Goal: Task Accomplishment & Management: Use online tool/utility

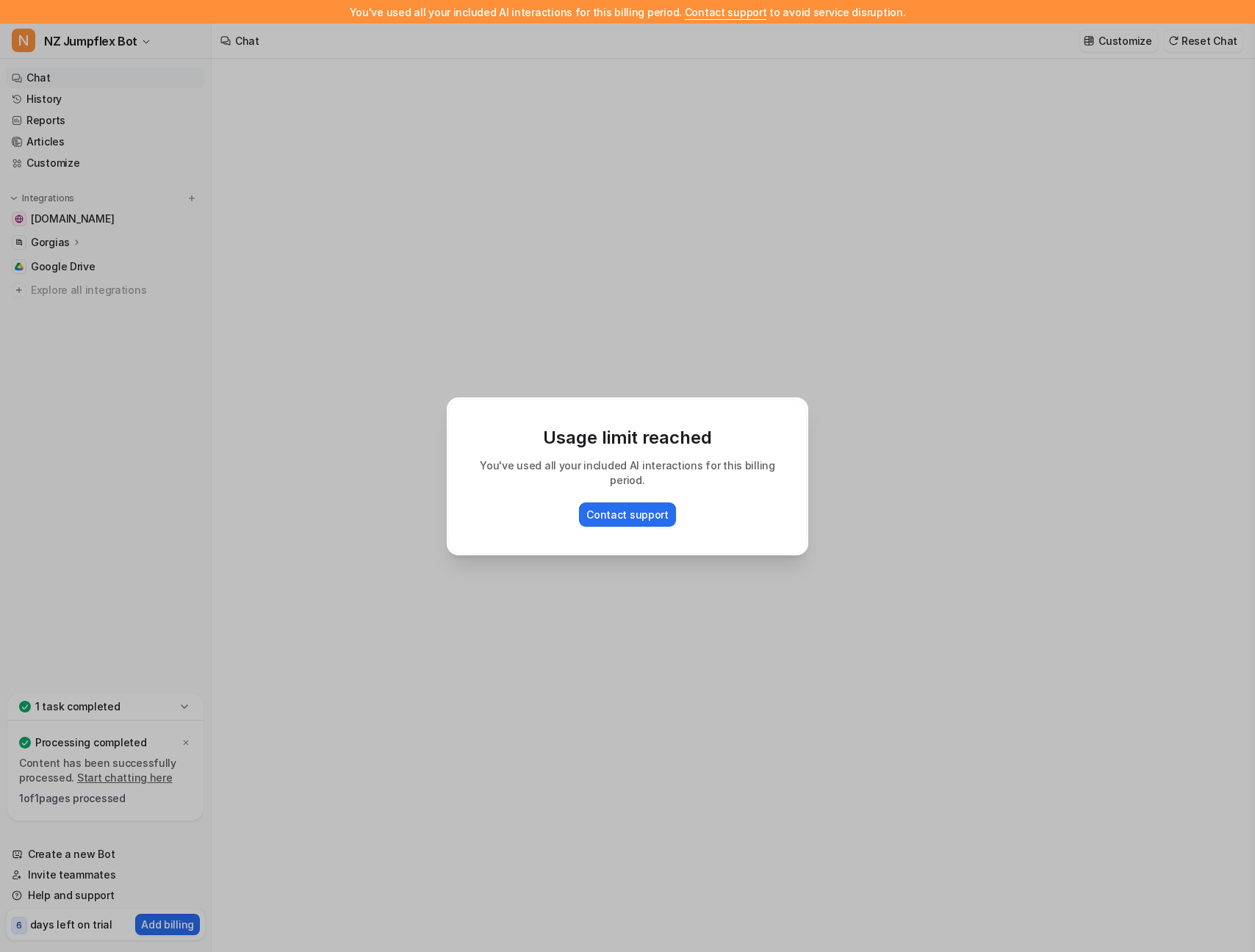
type textarea "**********"
drag, startPoint x: 565, startPoint y: 301, endPoint x: 572, endPoint y: 305, distance: 8.1
click at [567, 302] on div "Usage limit reached You've used all your included AI interactions for this bill…" at bounding box center [628, 476] width 385 height 952
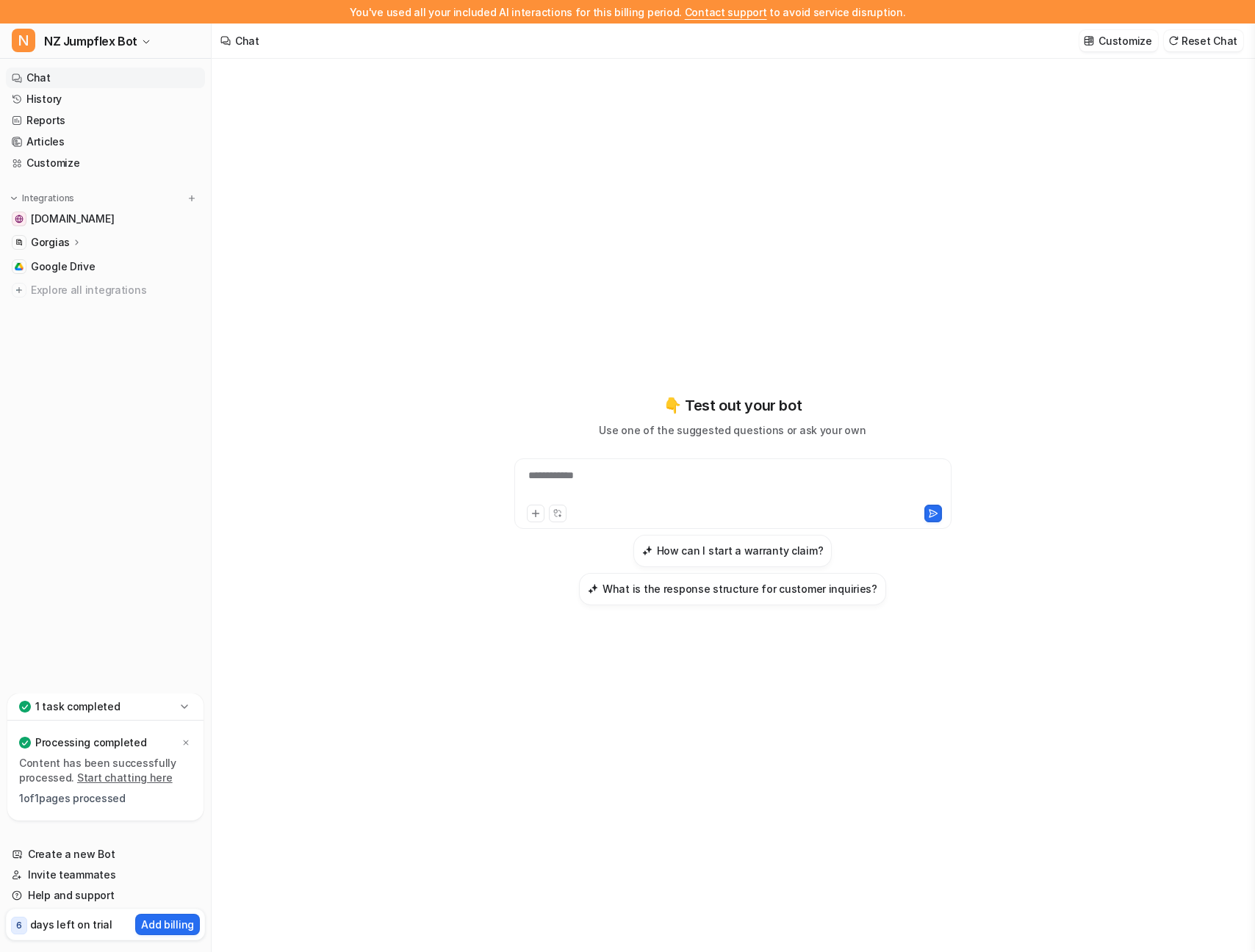
click at [69, 243] on div "Gorgias" at bounding box center [57, 242] width 52 height 15
click at [73, 275] on div "Overview Sources AI Agent AI Copilot" at bounding box center [111, 295] width 188 height 85
click at [75, 268] on p "Overview" at bounding box center [65, 264] width 47 height 15
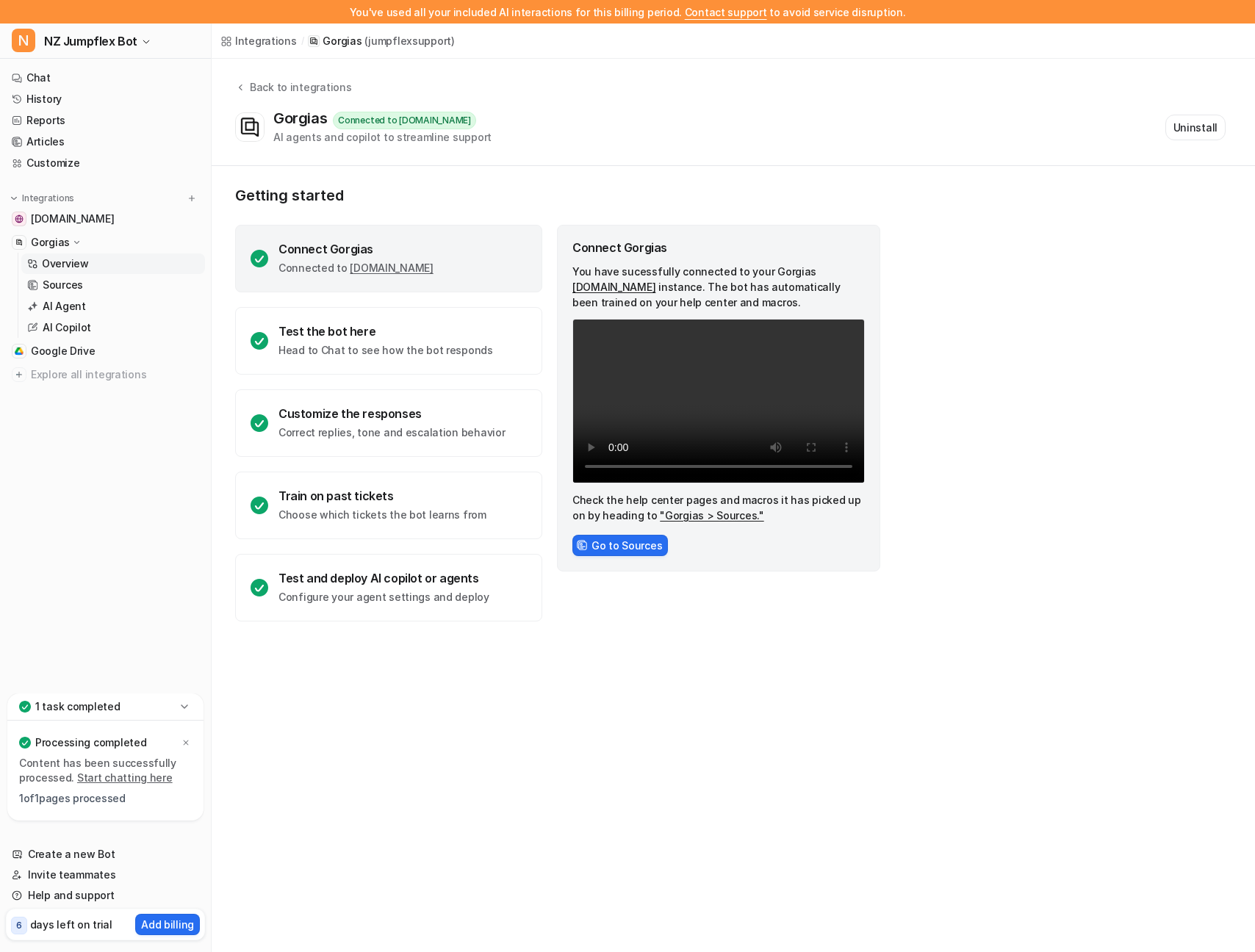
click at [317, 265] on p "Connected to [DOMAIN_NAME]" at bounding box center [356, 269] width 155 height 15
click at [341, 347] on p "Head to Chat to see how the bot responds" at bounding box center [385, 351] width 214 height 15
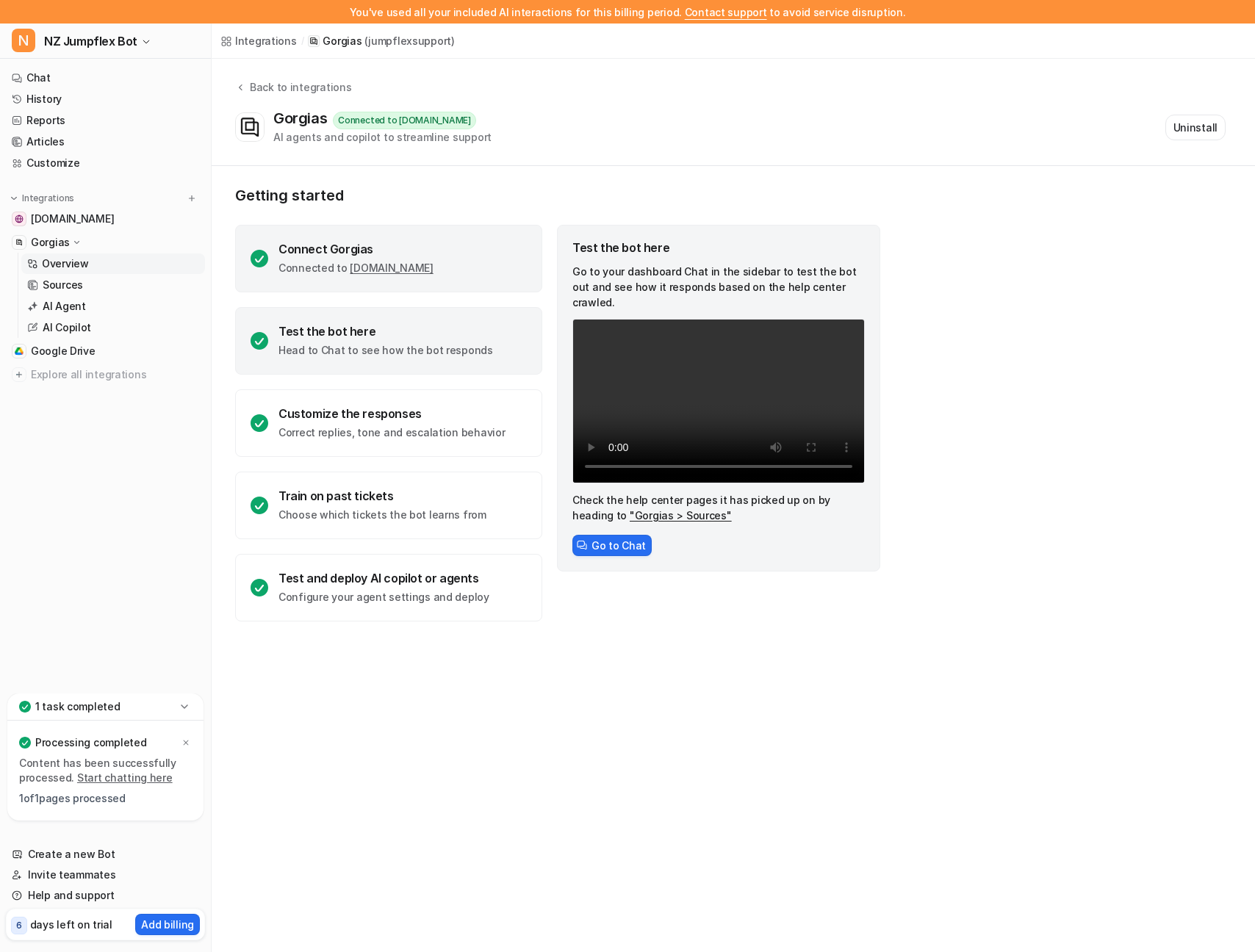
click at [288, 270] on p "Connected to [DOMAIN_NAME]" at bounding box center [356, 269] width 155 height 15
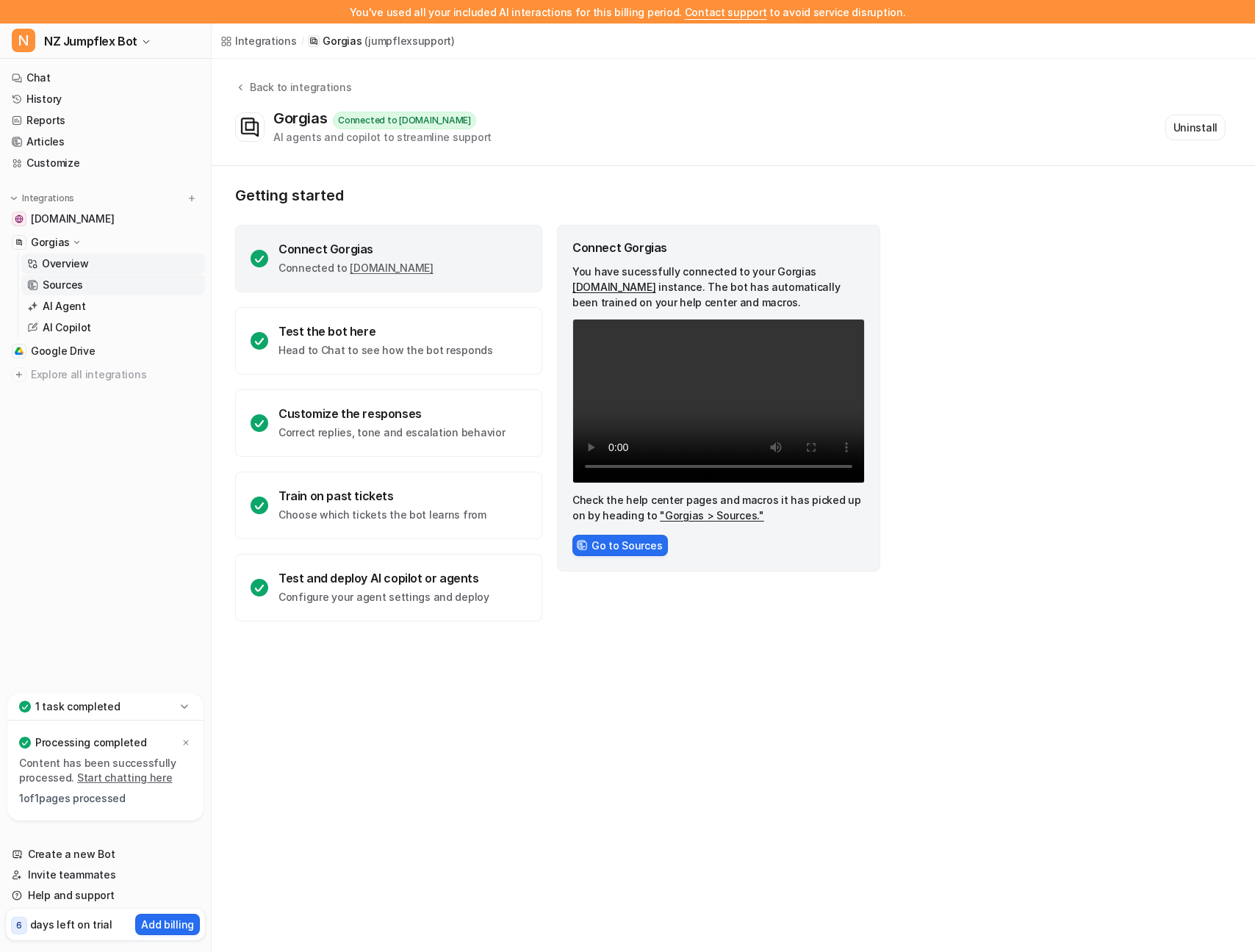
click at [65, 284] on p "Sources" at bounding box center [62, 285] width 41 height 15
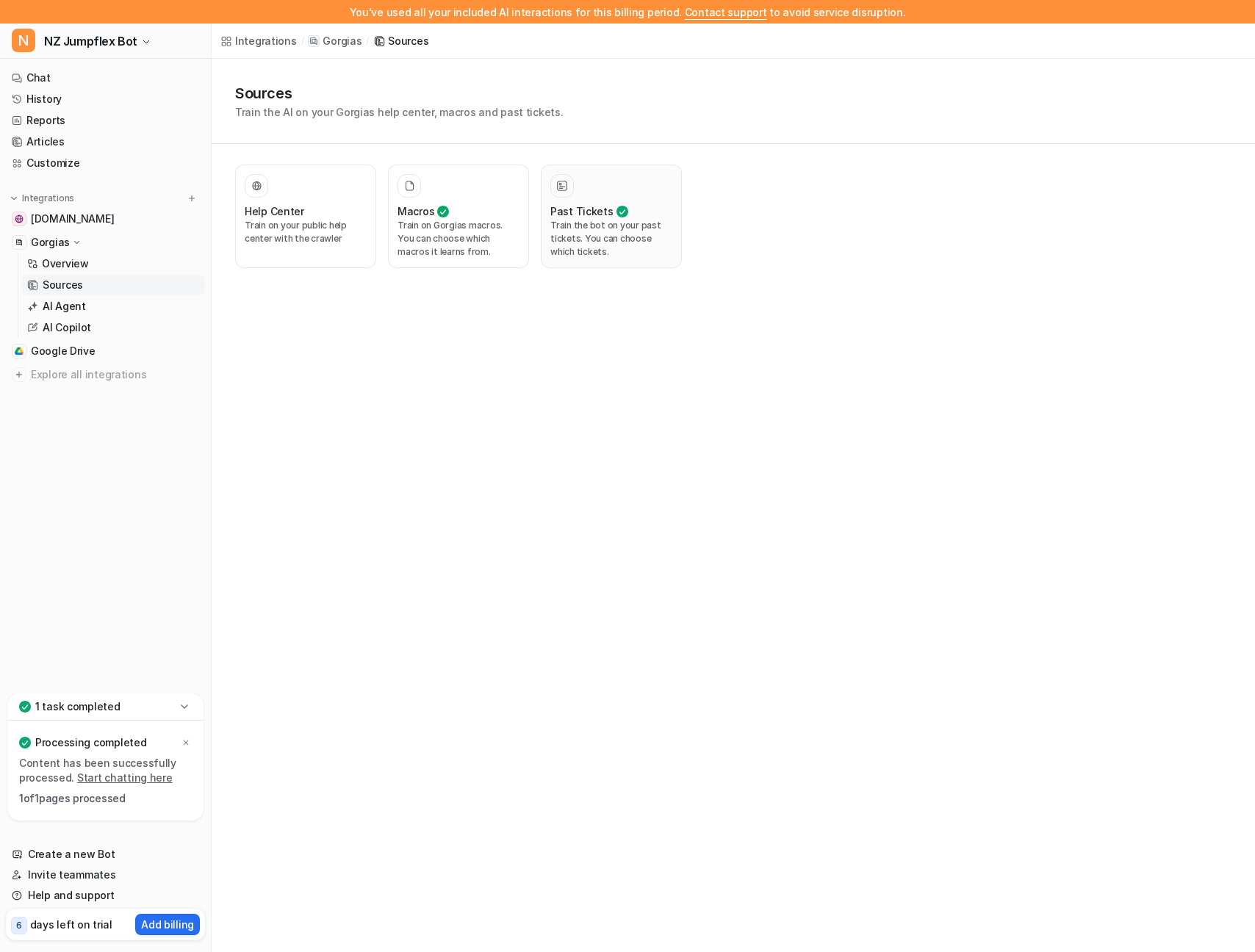
click at [618, 231] on p "Train the bot on your past tickets. You can choose which tickets." at bounding box center [611, 239] width 122 height 40
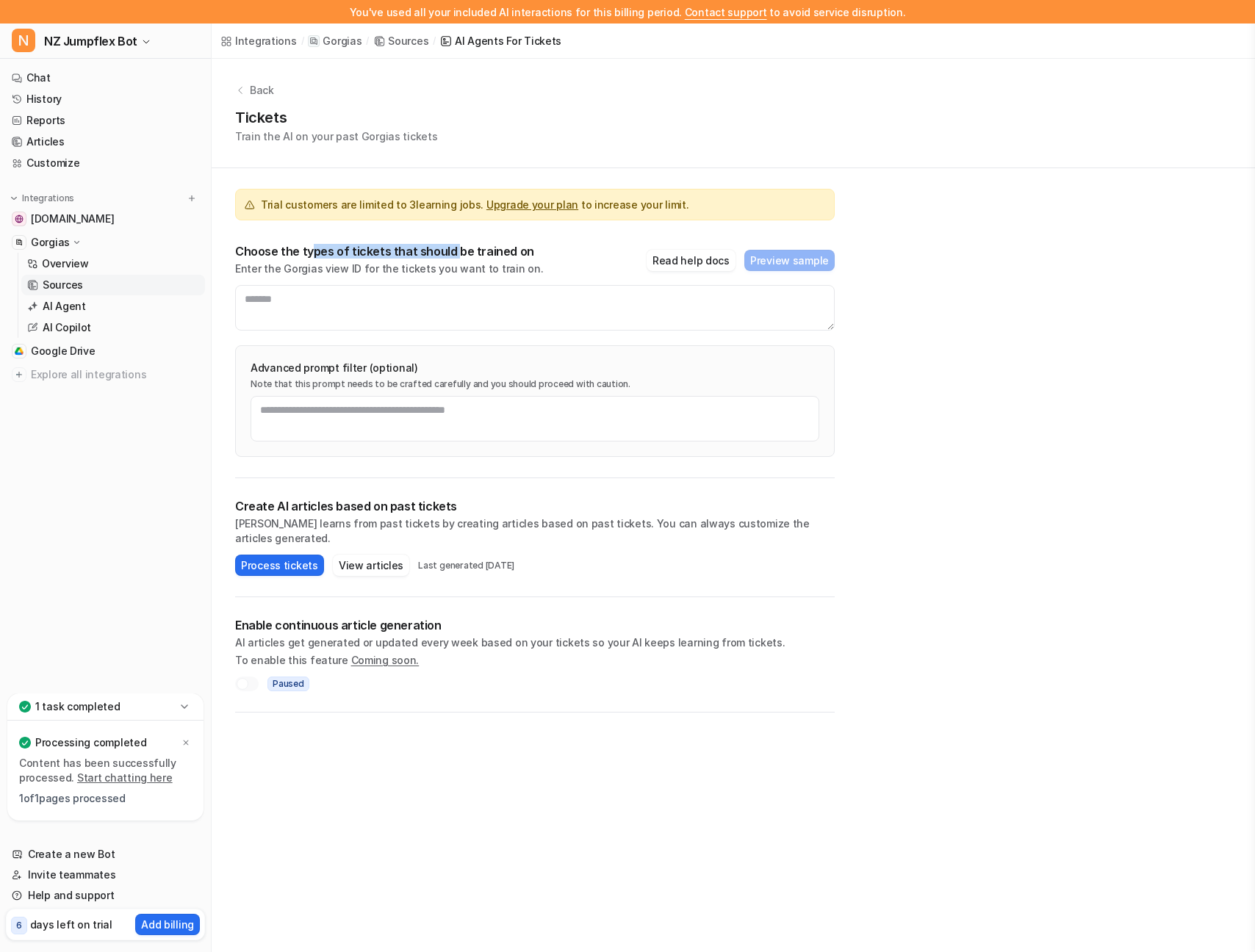
drag, startPoint x: 333, startPoint y: 251, endPoint x: 449, endPoint y: 250, distance: 116.0
click at [449, 250] on p "Choose the types of tickets that should be trained on" at bounding box center [389, 252] width 308 height 15
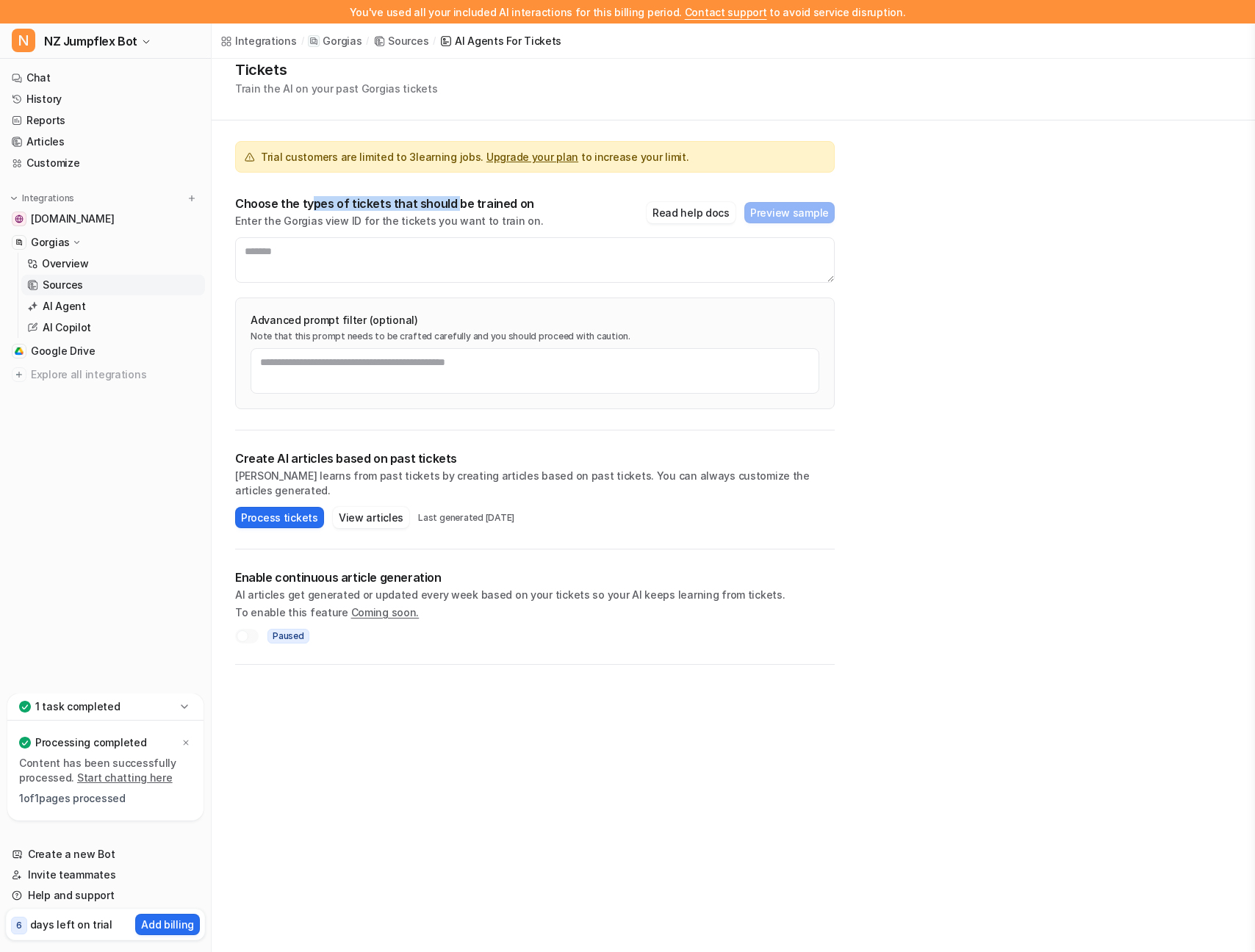
scroll to position [54, 0]
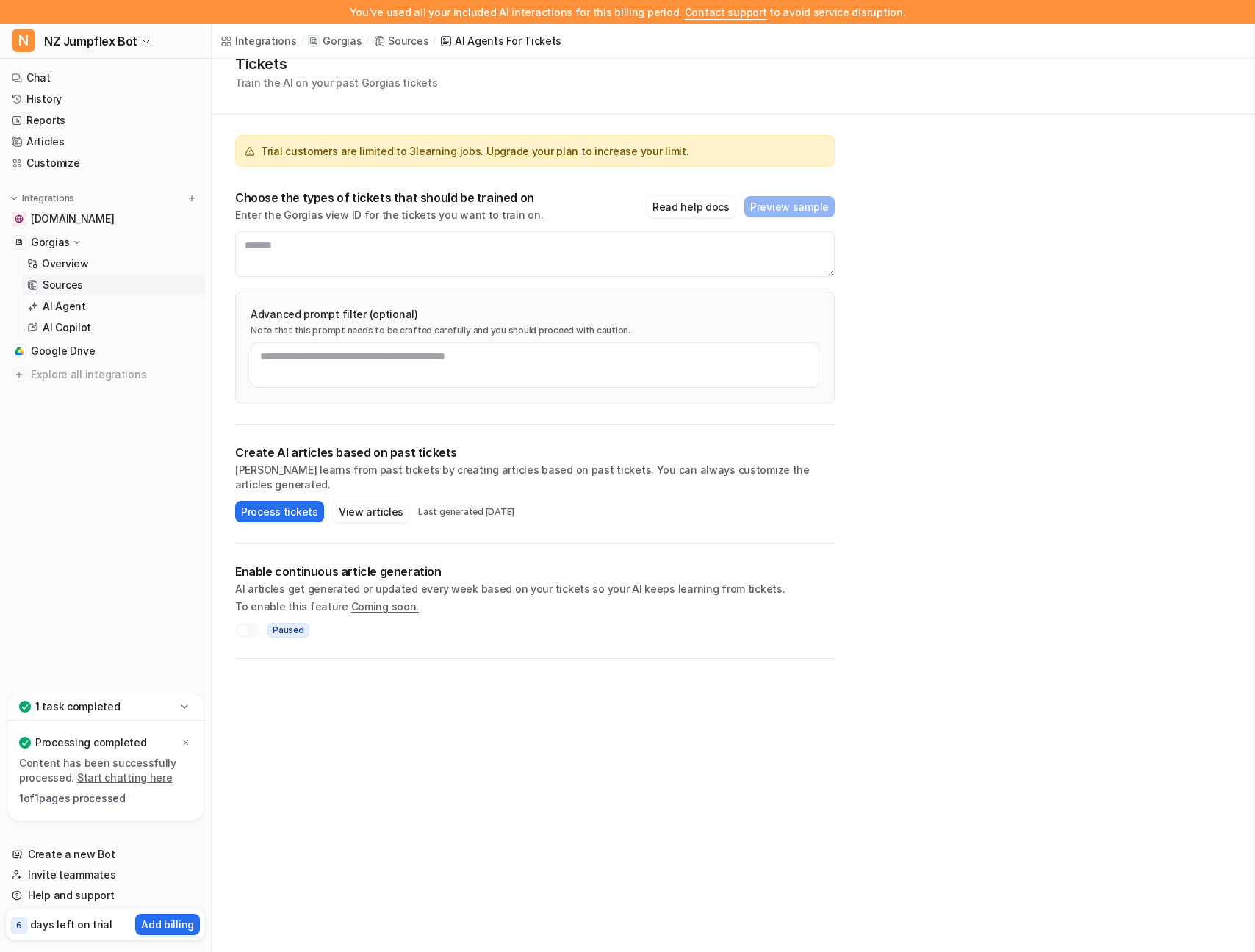
click at [268, 215] on p "Enter the Gorgias view ID for the tickets you want to train on." at bounding box center [389, 215] width 308 height 15
drag, startPoint x: 254, startPoint y: 216, endPoint x: 362, endPoint y: 216, distance: 108.0
click at [362, 216] on p "Enter the Gorgias view ID for the tickets you want to train on." at bounding box center [389, 215] width 308 height 15
drag, startPoint x: 266, startPoint y: 575, endPoint x: 421, endPoint y: 576, distance: 155.0
click at [421, 582] on p "AI articles get generated or updated every week based on your tickets so your A…" at bounding box center [535, 590] width 600 height 15
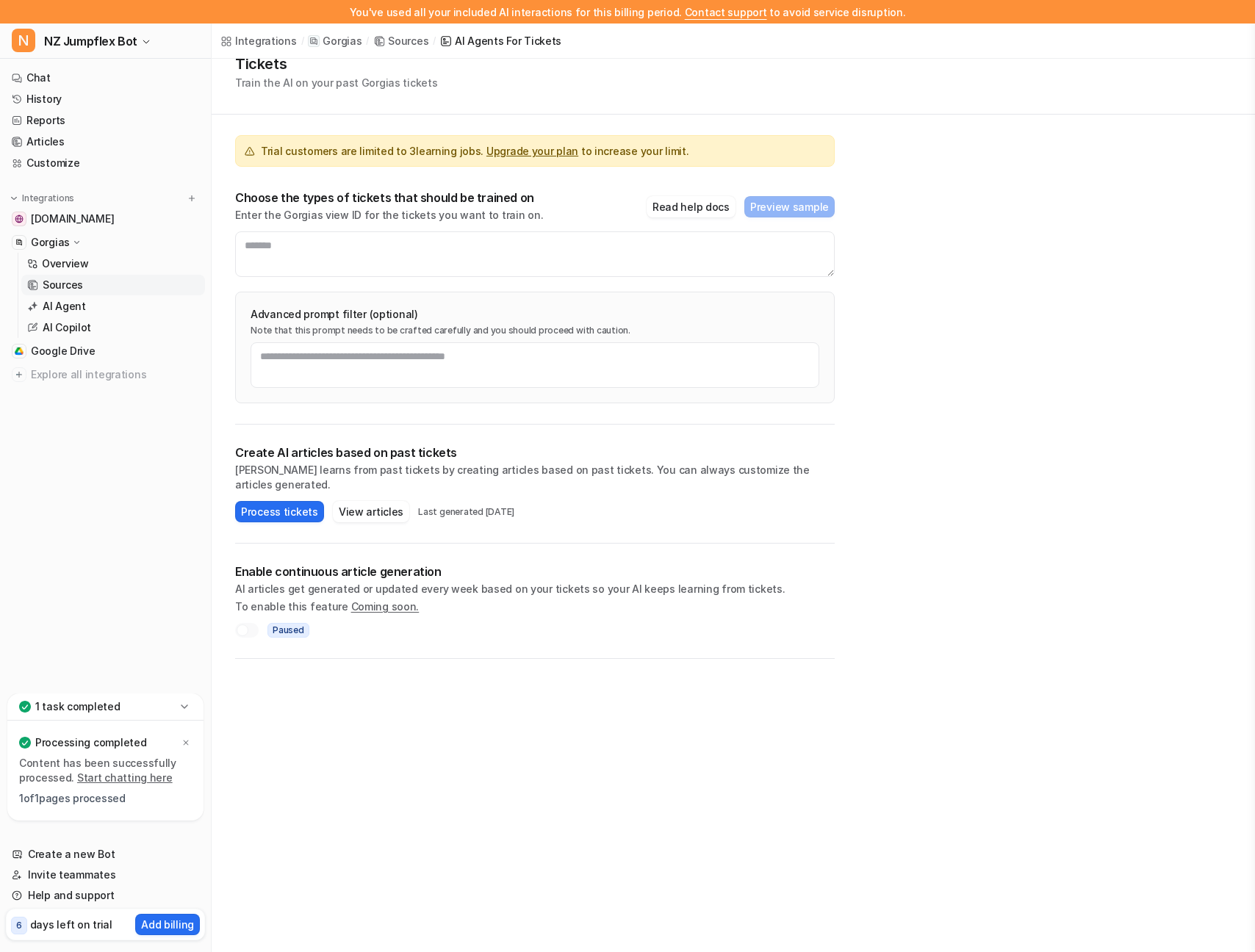
click at [384, 600] on span "Coming soon." at bounding box center [385, 606] width 68 height 12
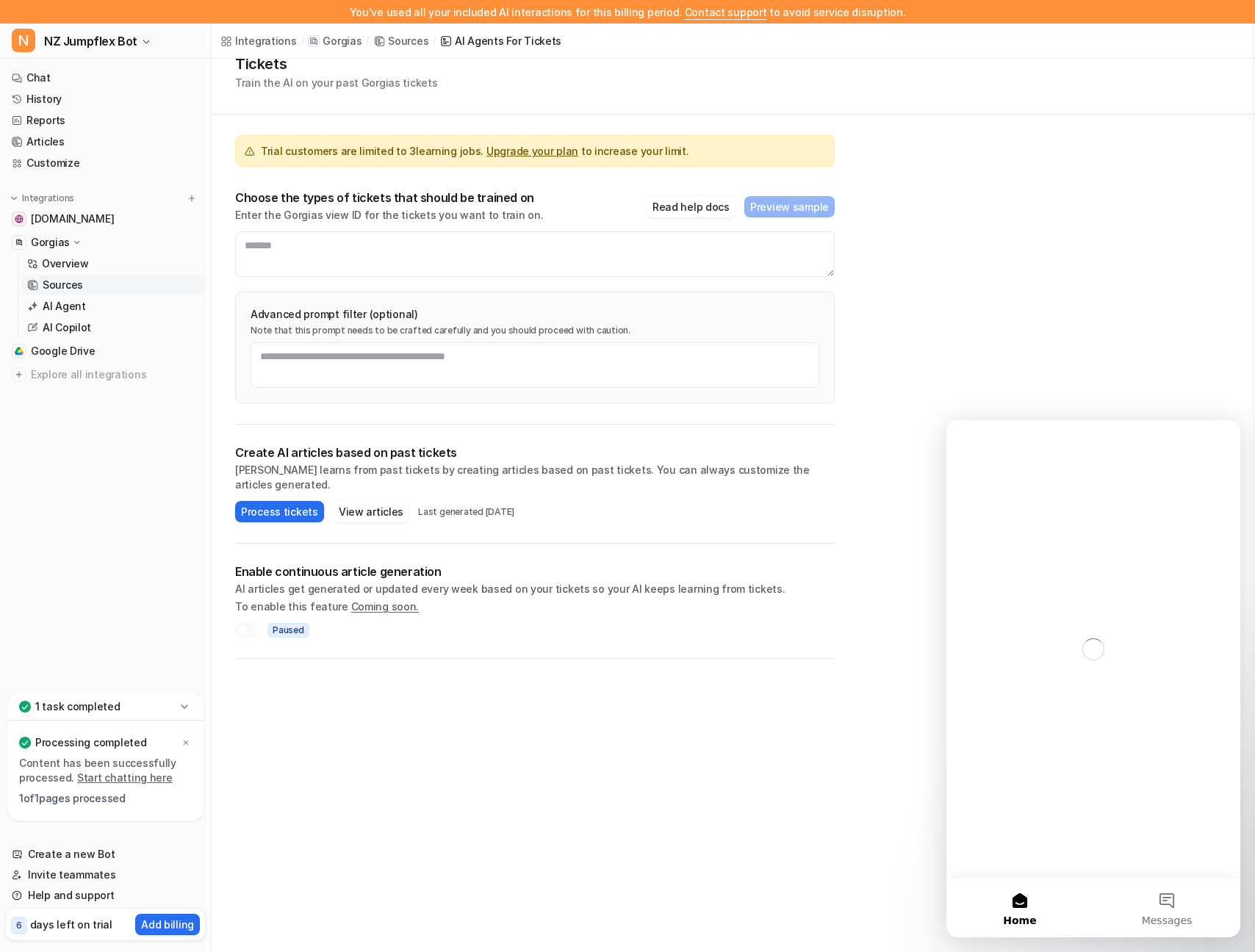
scroll to position [0, 0]
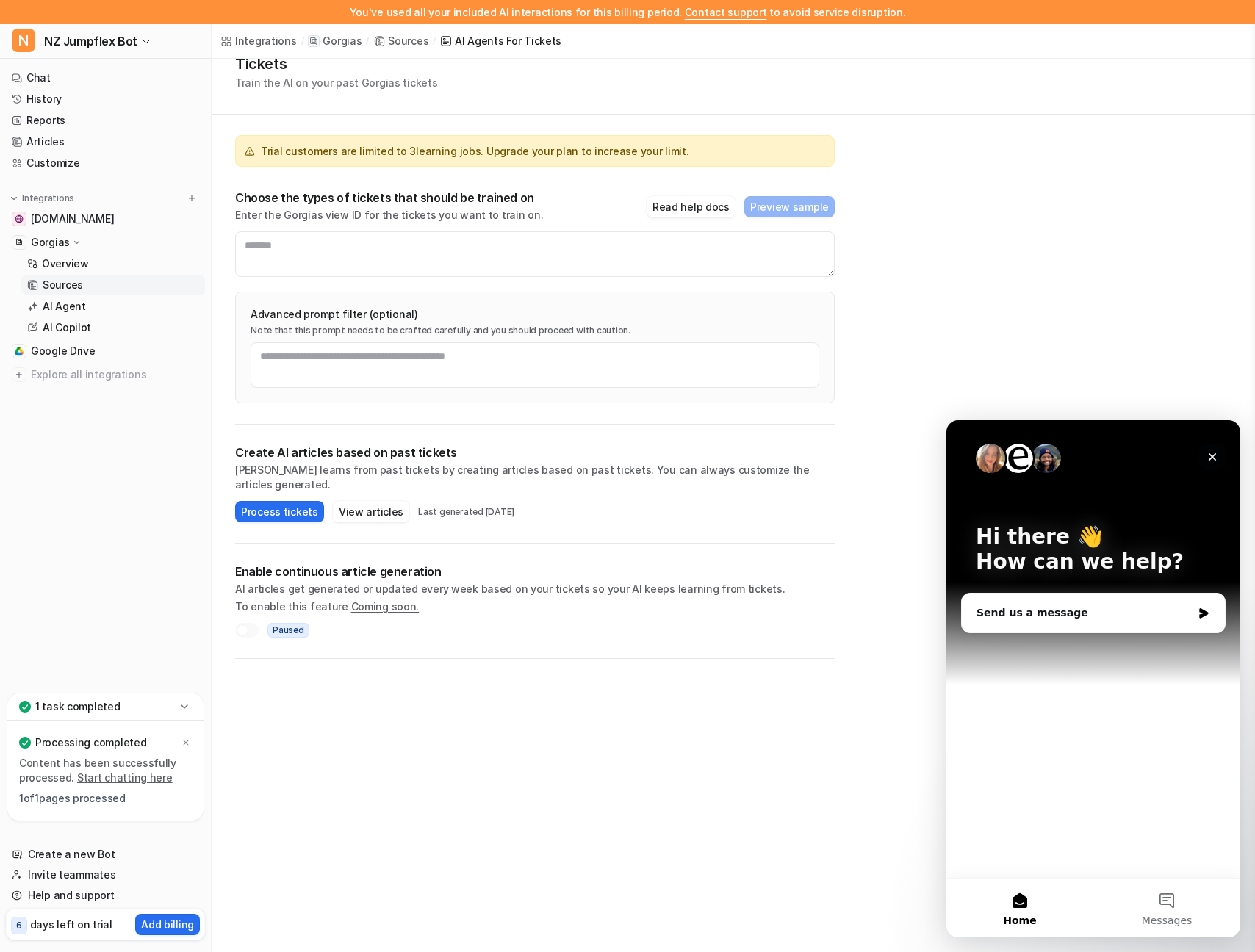
click at [1214, 456] on icon "Close" at bounding box center [1213, 458] width 8 height 8
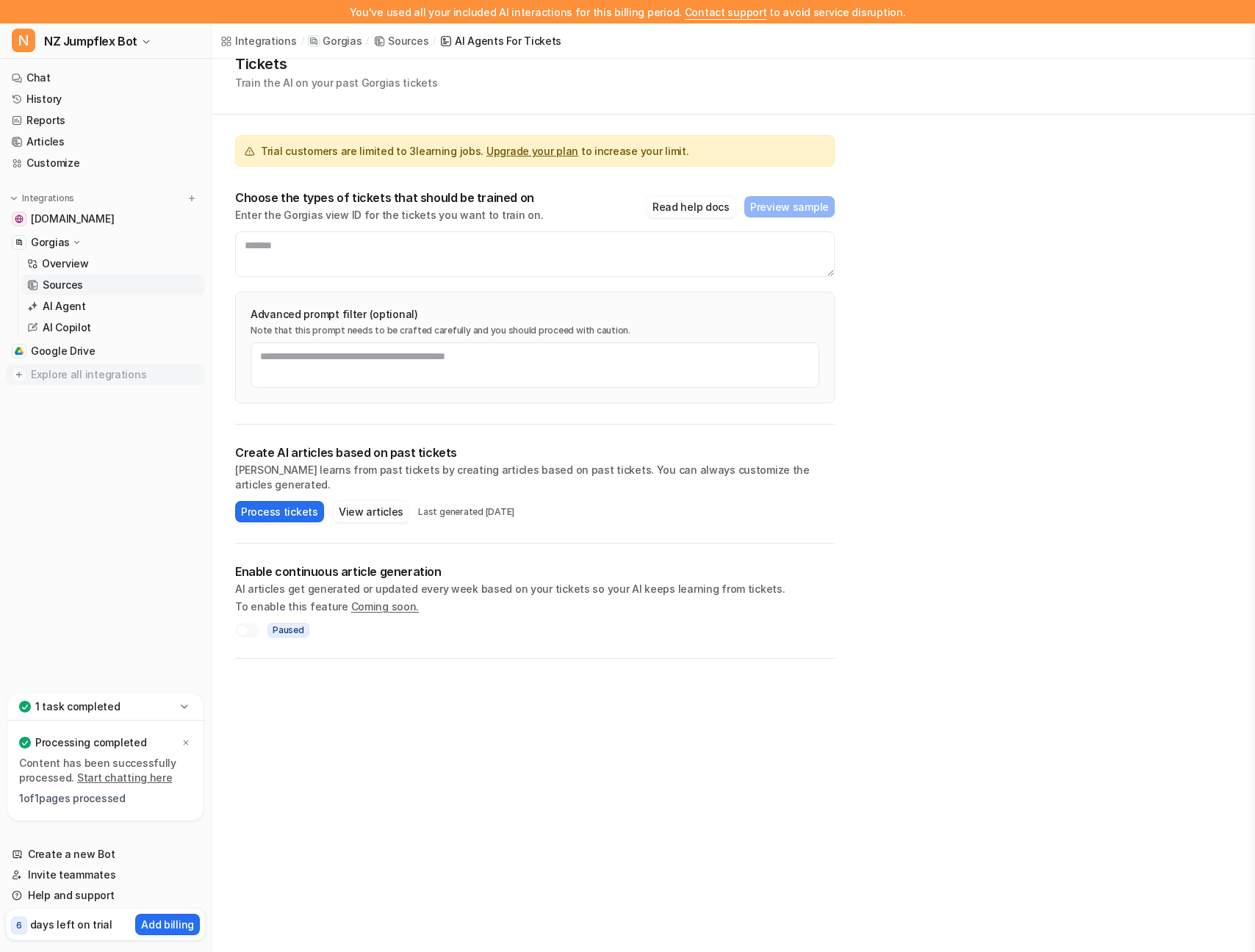
click at [77, 368] on span "Explore all integrations" at bounding box center [115, 375] width 168 height 24
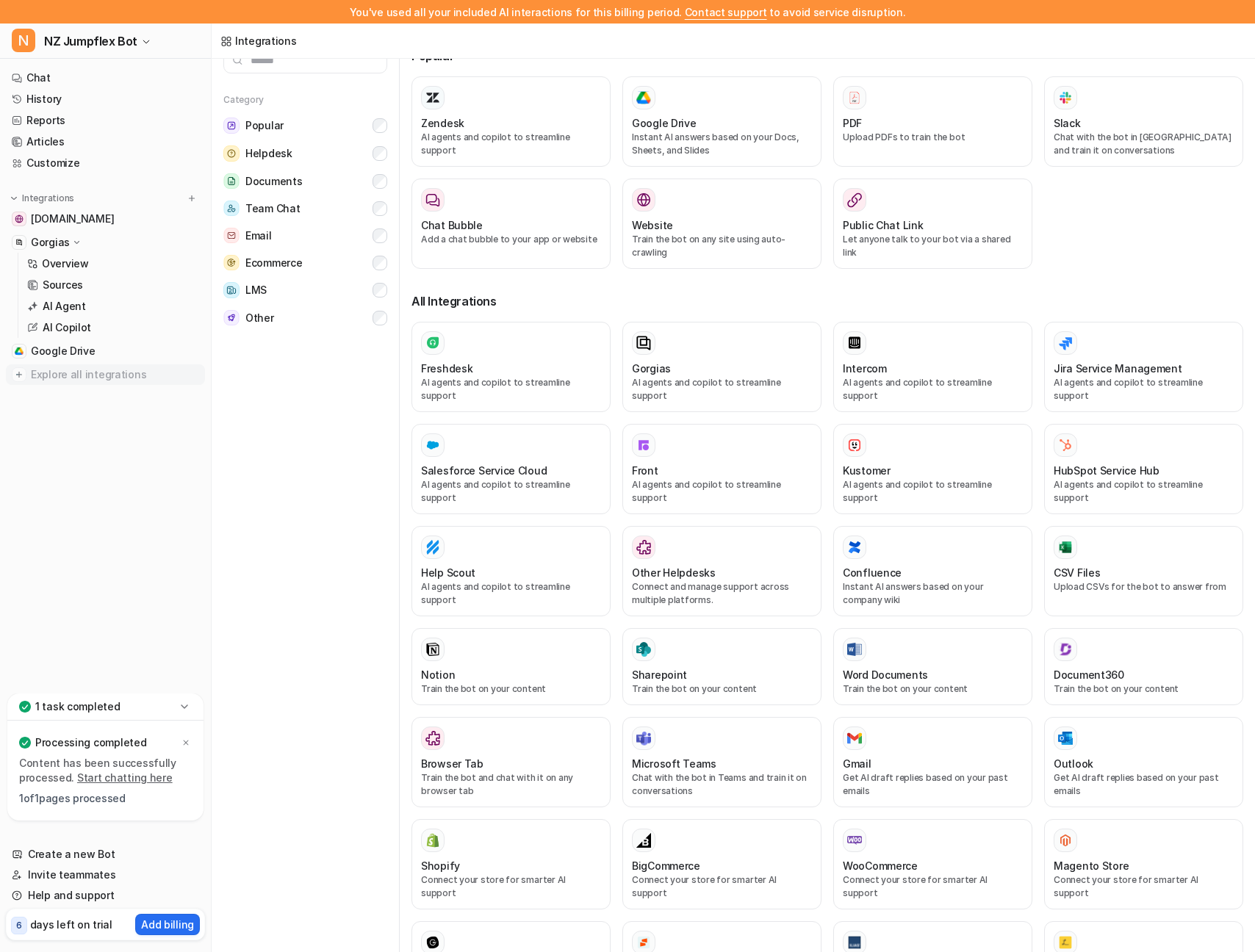
scroll to position [24, 0]
click at [56, 376] on span "Explore all integrations" at bounding box center [115, 375] width 168 height 24
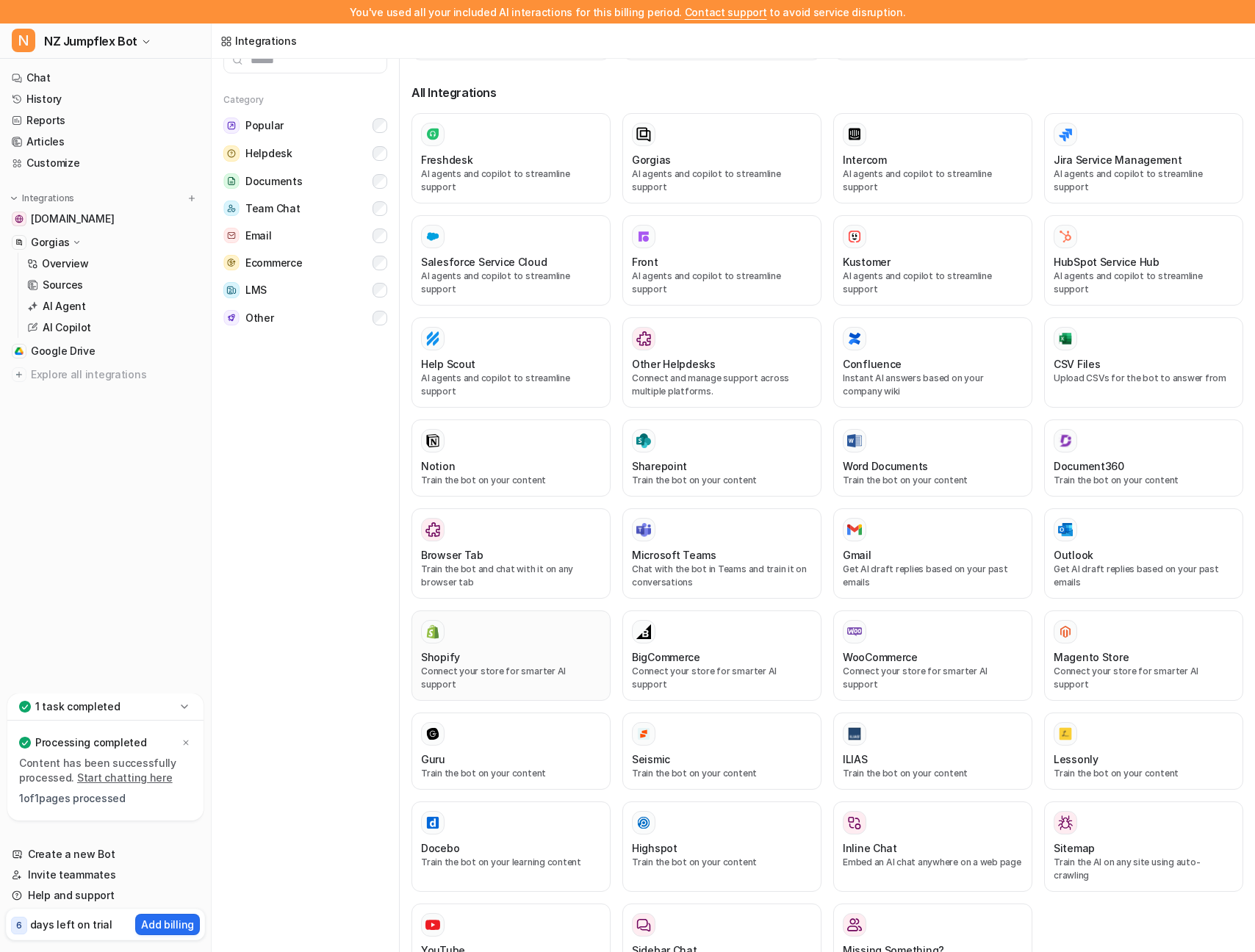
scroll to position [208, 0]
click at [516, 621] on div at bounding box center [510, 632] width 180 height 24
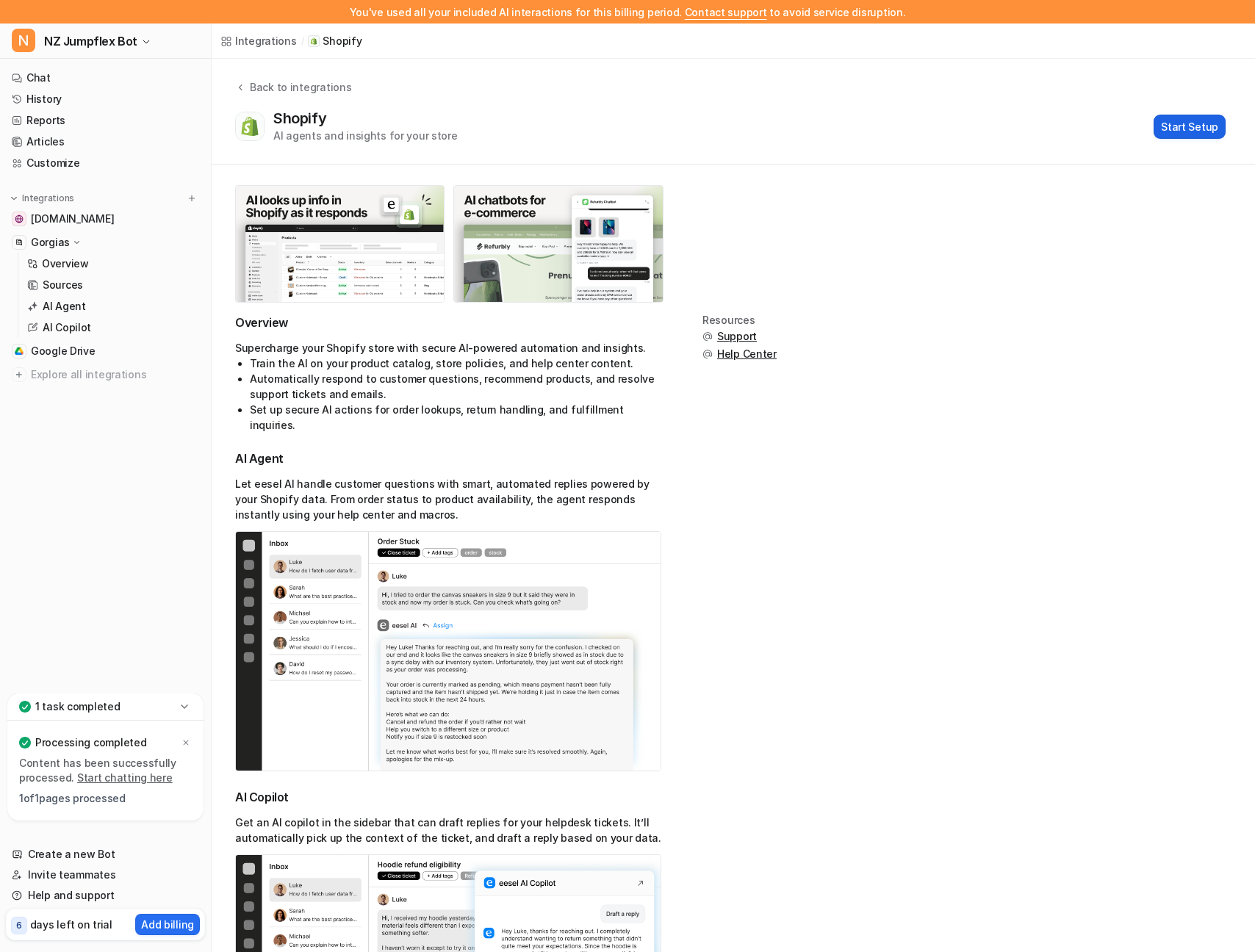
click at [1188, 124] on button "Start Setup" at bounding box center [1190, 127] width 72 height 25
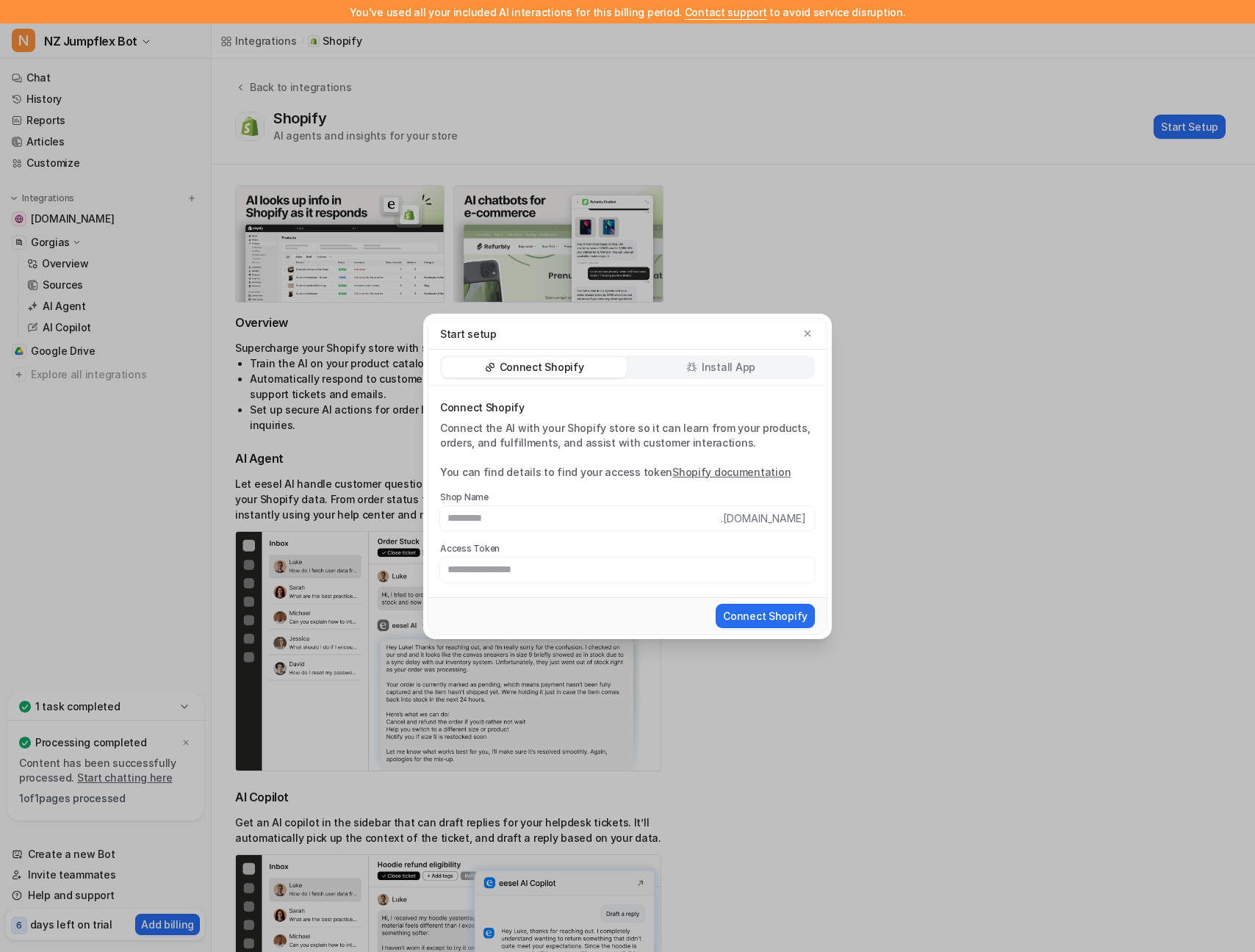
click at [733, 373] on p "Install App" at bounding box center [728, 368] width 54 height 15
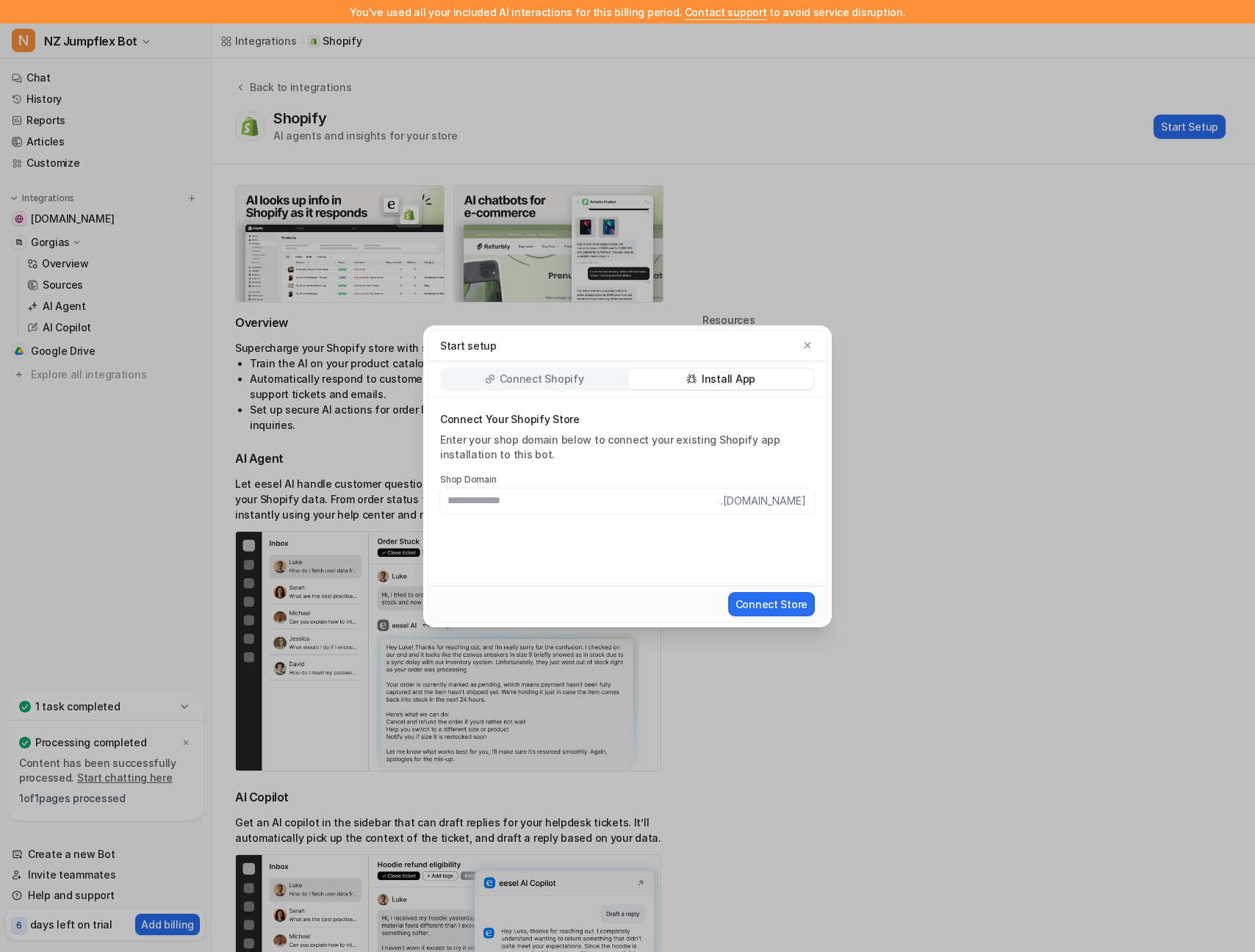
click at [549, 379] on p "Connect Shopify" at bounding box center [543, 379] width 85 height 15
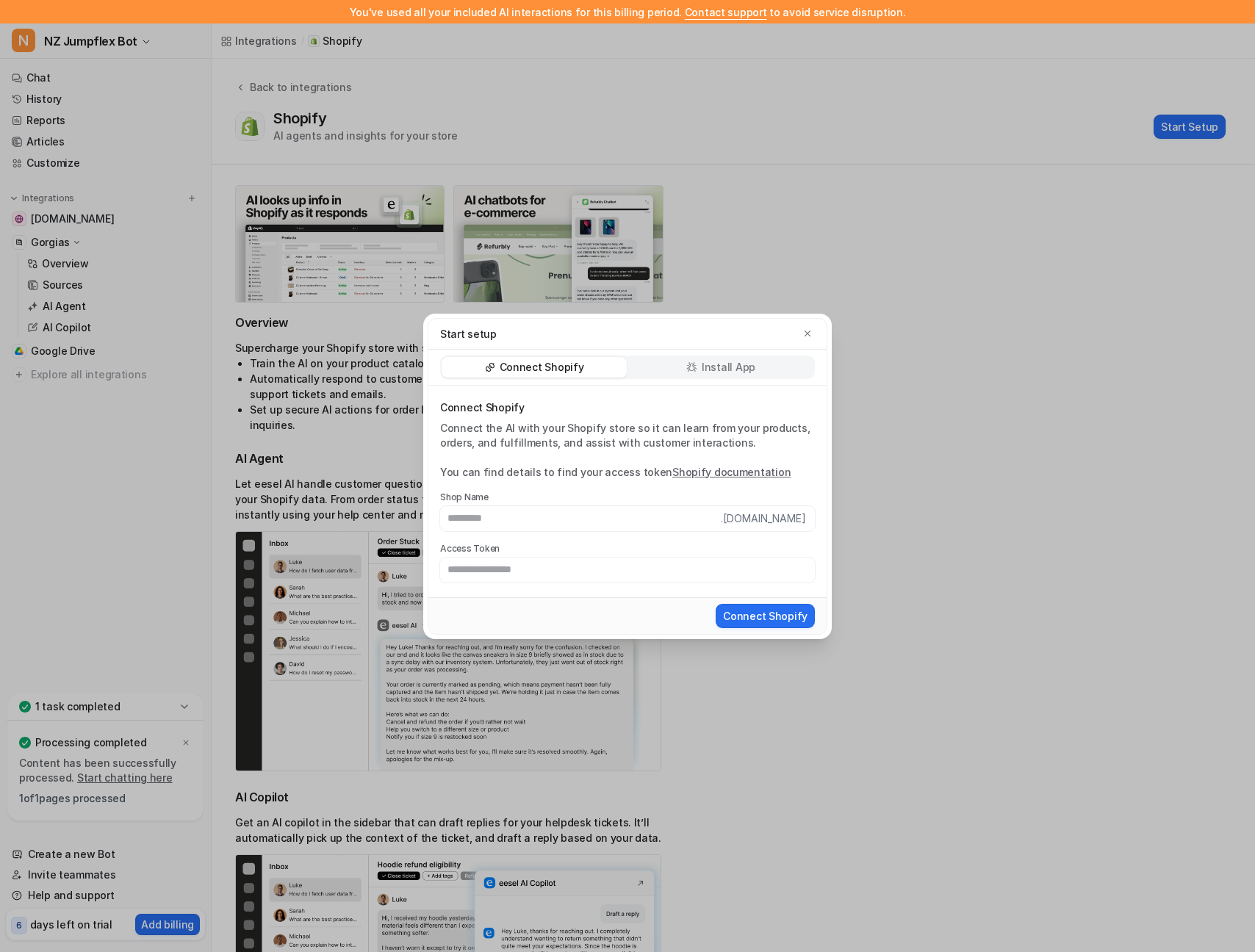
click at [677, 374] on div "Install App" at bounding box center [721, 368] width 185 height 21
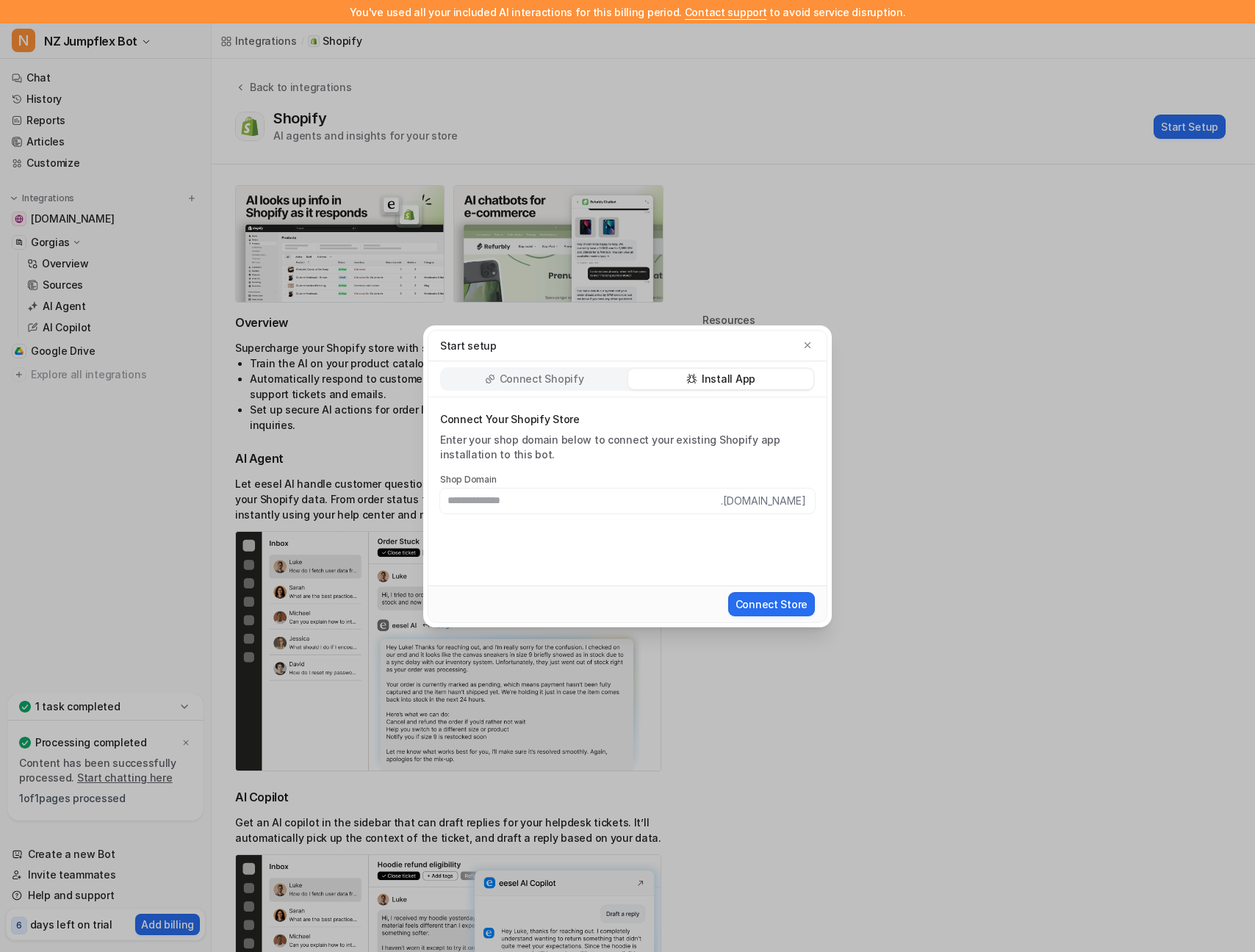
click at [540, 373] on p "Connect Shopify" at bounding box center [543, 379] width 85 height 15
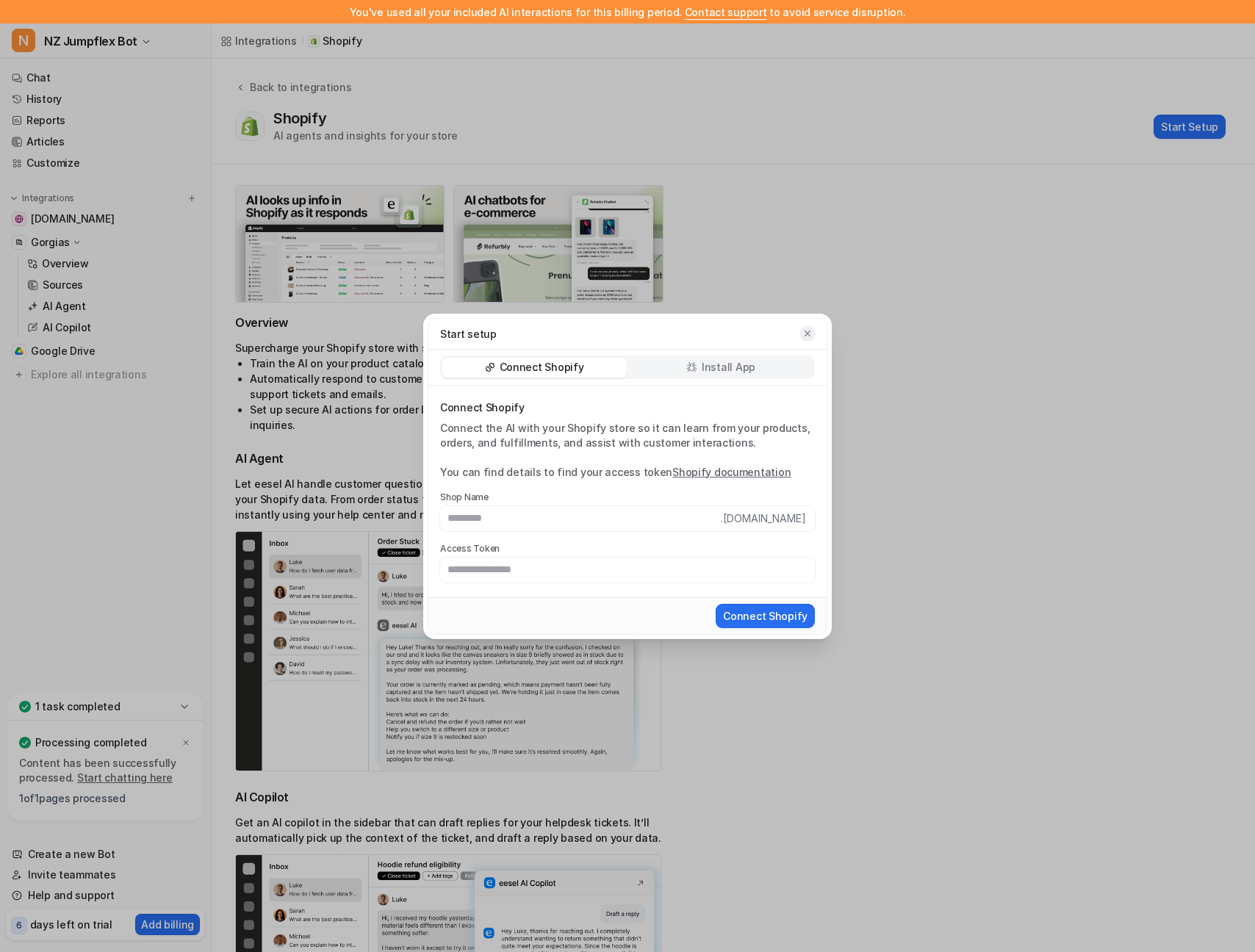
click at [810, 332] on icon "button" at bounding box center [808, 333] width 10 height 10
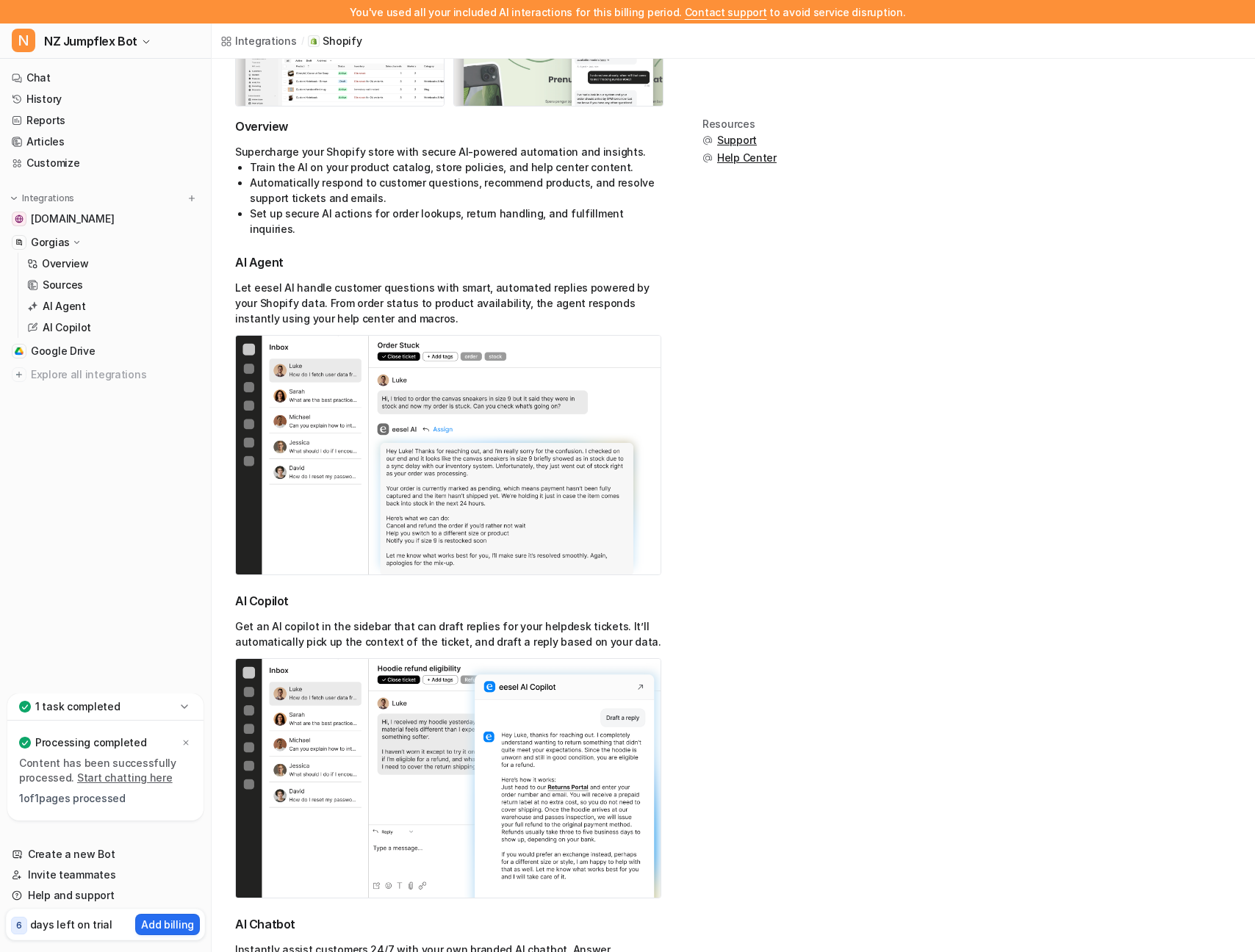
scroll to position [31, 0]
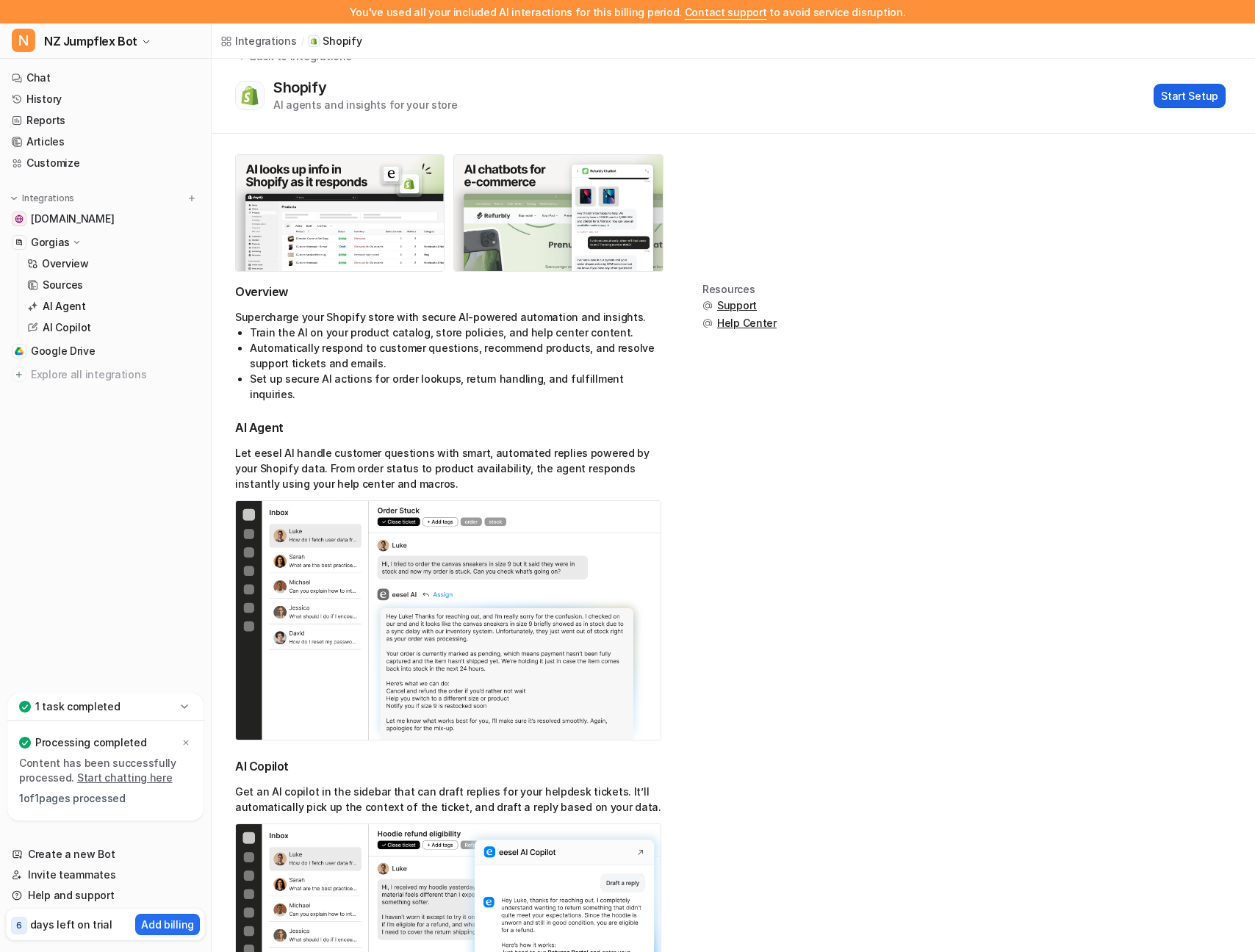
click at [1184, 94] on button "Start Setup" at bounding box center [1190, 96] width 72 height 25
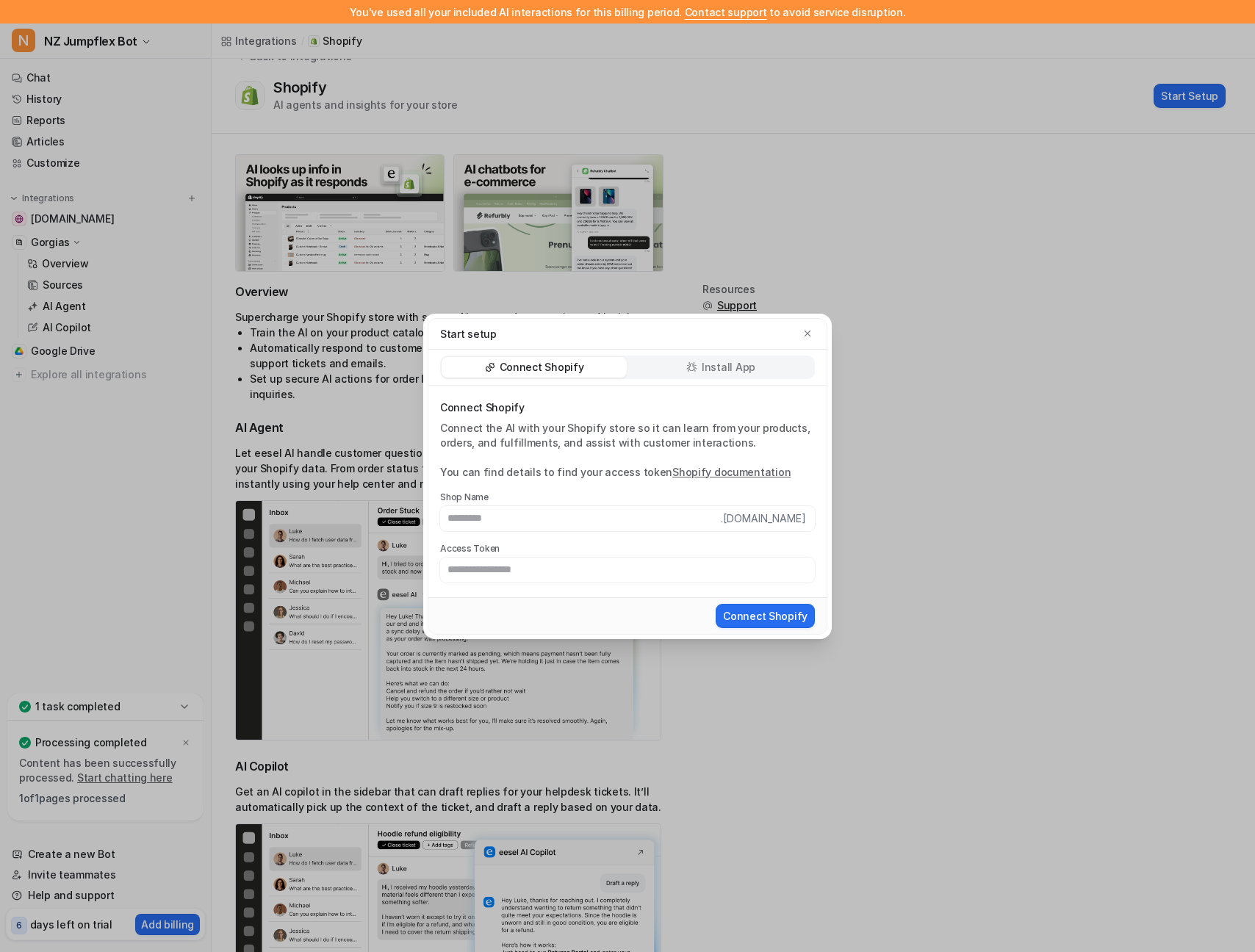
click at [719, 363] on p "Install App" at bounding box center [728, 368] width 54 height 15
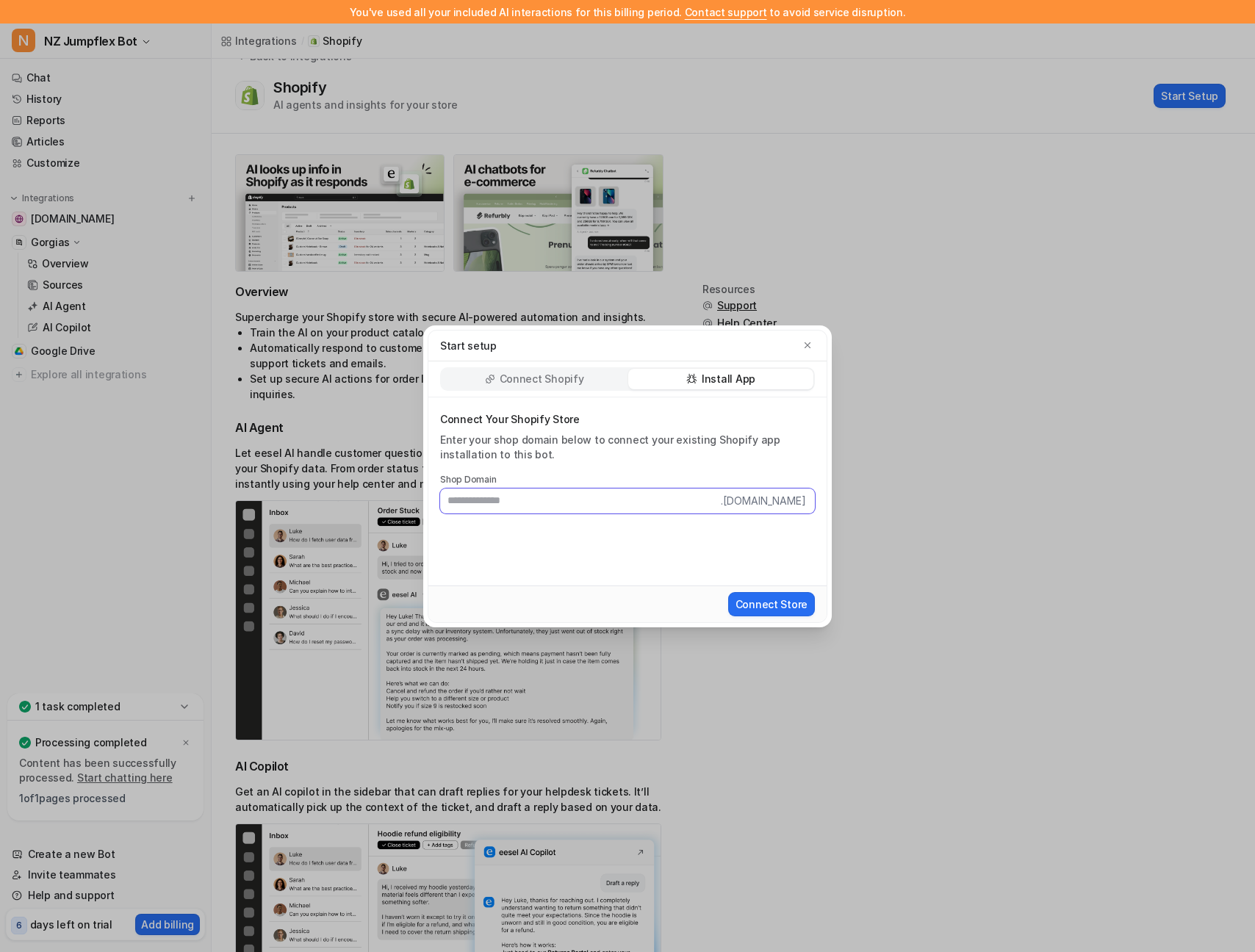
paste input "**********"
type input "**********"
click at [778, 606] on button "Connect Store" at bounding box center [772, 605] width 87 height 25
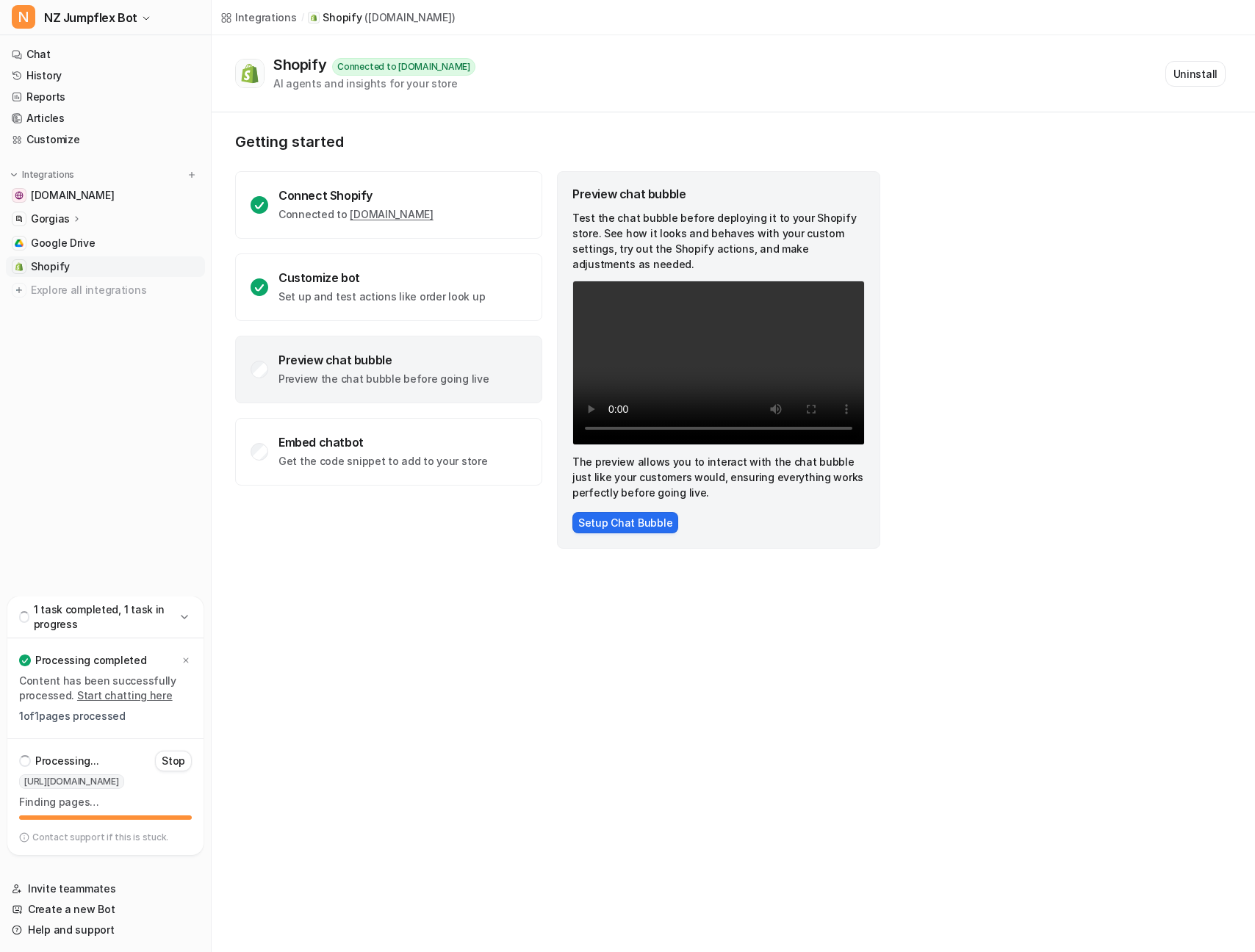
click at [343, 389] on div "Preview chat bubble Preview the chat bubble before going live" at bounding box center [389, 370] width 308 height 68
click at [347, 375] on p "Preview the chat bubble before going live" at bounding box center [384, 379] width 211 height 15
click at [339, 286] on div "Customize bot Set up and test actions like order look up" at bounding box center [381, 288] width 207 height 34
